Goal: Task Accomplishment & Management: Manage account settings

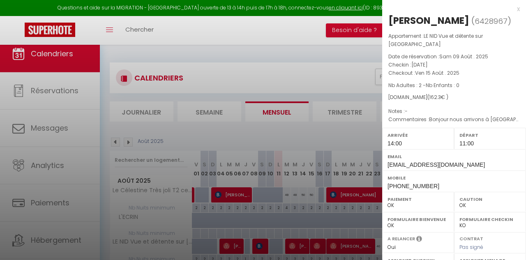
select select "0"
select select "51051"
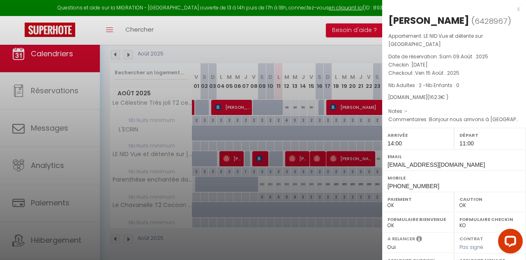
click at [285, 23] on div at bounding box center [263, 130] width 526 height 260
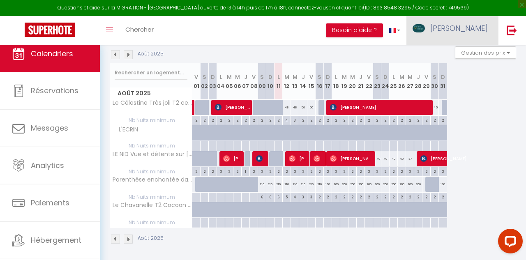
click at [425, 29] on img at bounding box center [419, 28] width 12 height 8
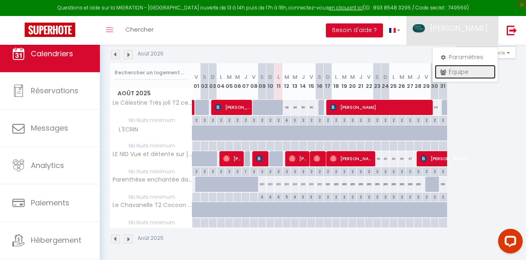
click at [458, 74] on link "Équipe" at bounding box center [465, 72] width 61 height 14
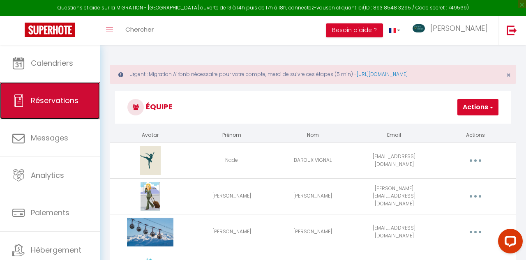
click at [46, 109] on link "Réservations" at bounding box center [50, 100] width 100 height 37
select select "not_cancelled"
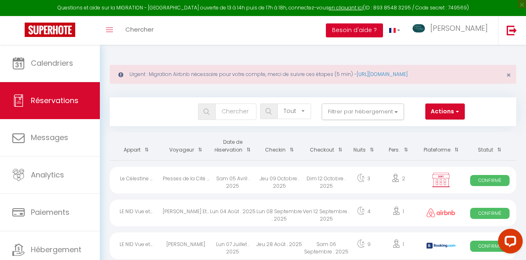
click at [383, 33] on button "Besoin d'aide ?" at bounding box center [354, 30] width 57 height 14
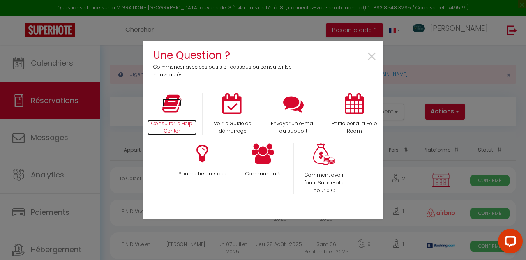
click at [179, 123] on p "Consulter le Help Center" at bounding box center [172, 128] width 50 height 16
